Goal: Information Seeking & Learning: Learn about a topic

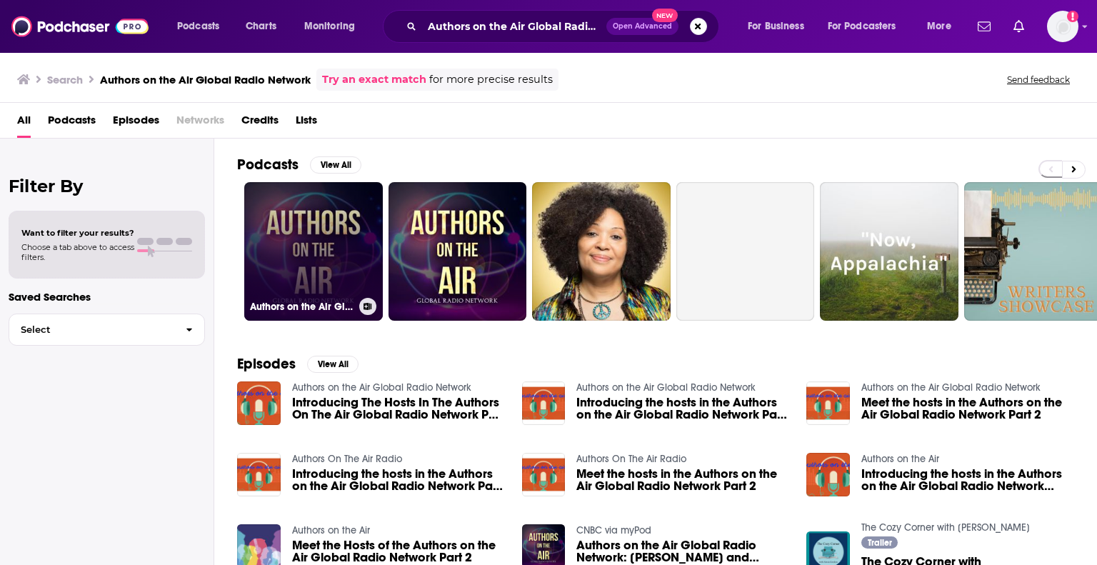
click at [319, 239] on link "Authors on the Air Global Radio Network" at bounding box center [313, 251] width 139 height 139
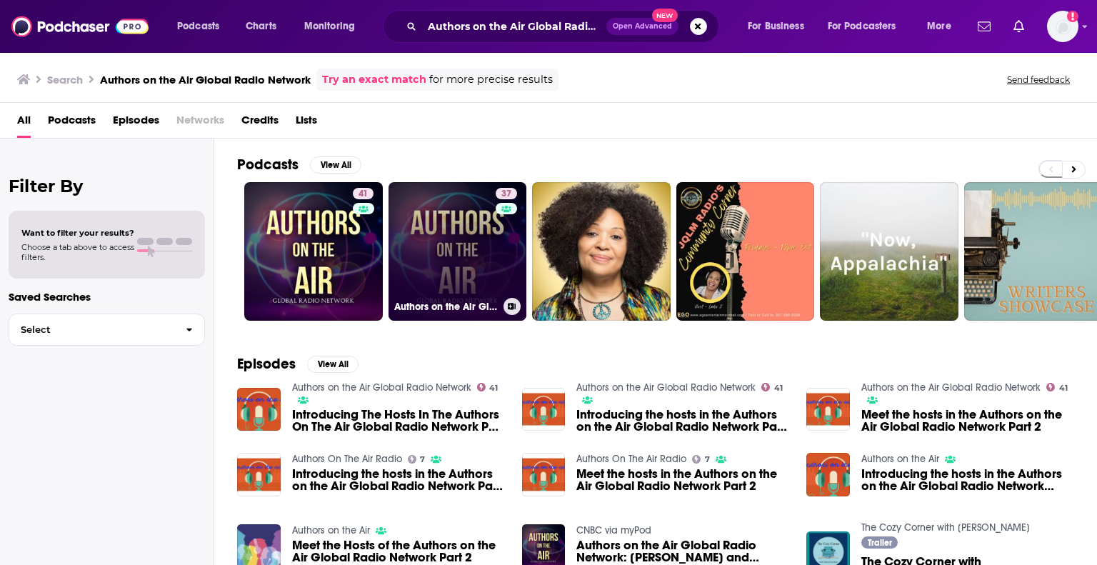
click at [464, 242] on link "37 Authors on the Air Global Radio Network" at bounding box center [458, 251] width 139 height 139
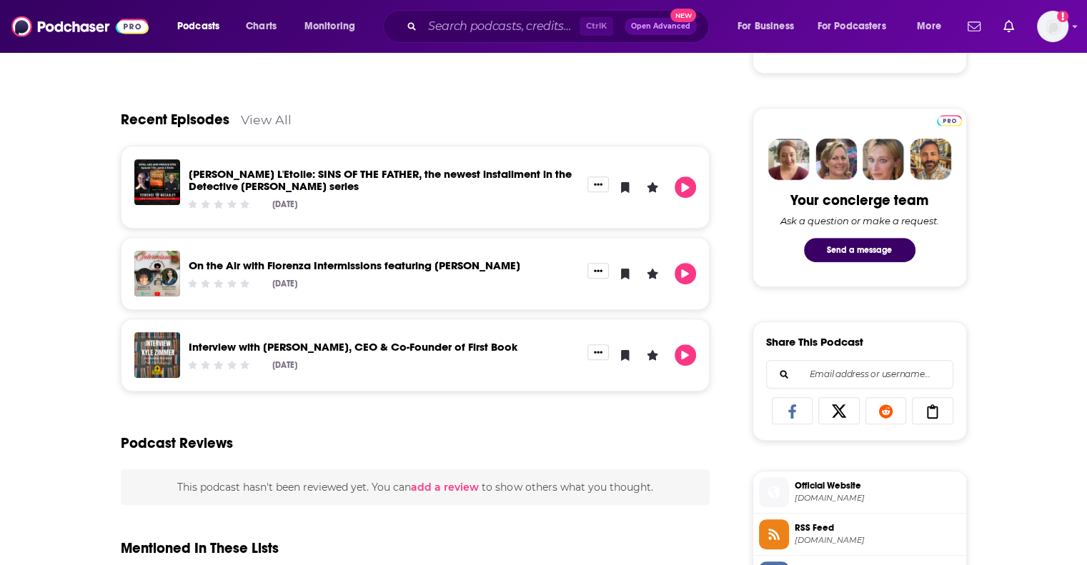
scroll to position [643, 0]
